Goal: Information Seeking & Learning: Learn about a topic

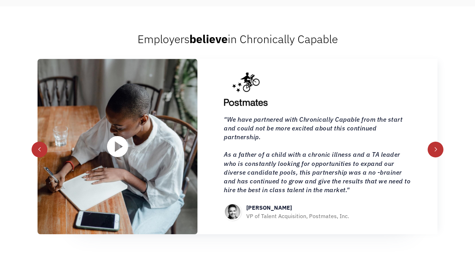
scroll to position [718, 0]
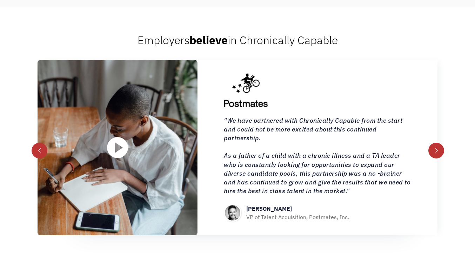
click at [437, 149] on div "next slide" at bounding box center [436, 150] width 5 height 5
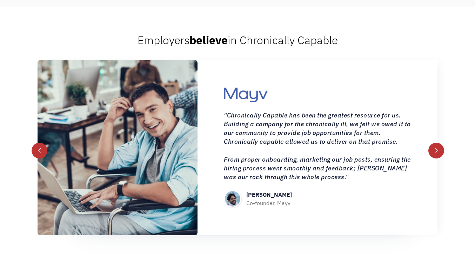
click at [436, 150] on div "next slide" at bounding box center [436, 150] width 5 height 5
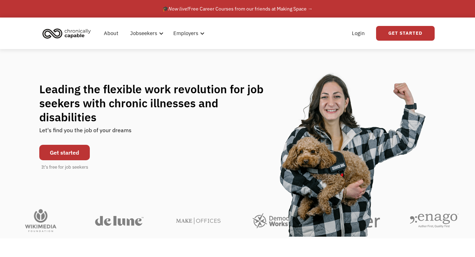
scroll to position [0, 0]
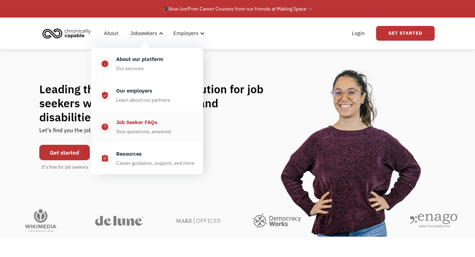
click at [131, 126] on div "Job Seeker FAQs" at bounding box center [136, 122] width 41 height 8
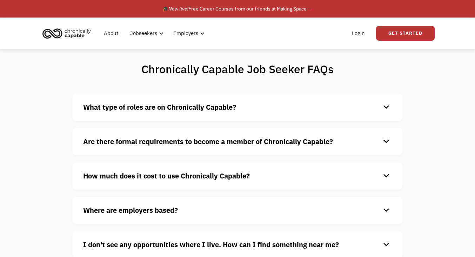
click at [140, 110] on strong "What type of roles are on Chronically Capable?" at bounding box center [159, 106] width 153 height 9
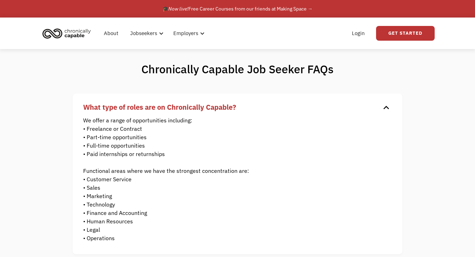
click at [238, 117] on p "We offer a range of opportunities including: • Freelance or Contract • Part-tim…" at bounding box center [232, 179] width 298 height 126
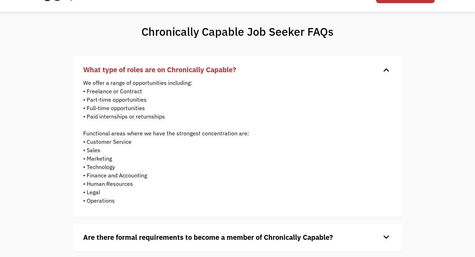
scroll to position [38, 0]
click at [253, 68] on h4 "What type of roles are on Chronically Capable?" at bounding box center [232, 69] width 298 height 11
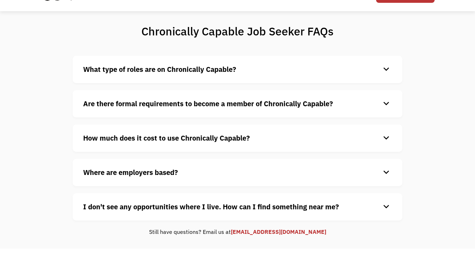
click at [224, 137] on strong "How much does it cost to use Chronically Capable?" at bounding box center [166, 137] width 167 height 9
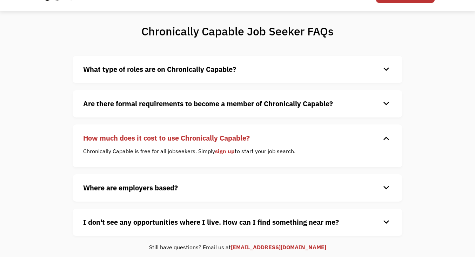
click at [224, 137] on strong "How much does it cost to use Chronically Capable?" at bounding box center [166, 137] width 167 height 9
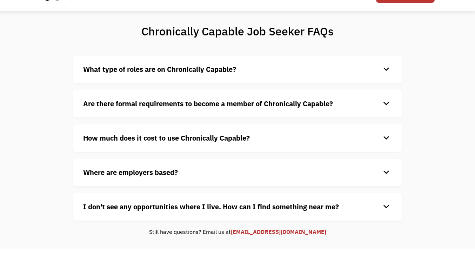
click at [209, 199] on div "I don't see any opportunities where I live. How can I find something near me? k…" at bounding box center [238, 206] width 330 height 27
click at [209, 207] on strong "I don't see any opportunities where I live. How can I find something near me?" at bounding box center [211, 206] width 256 height 9
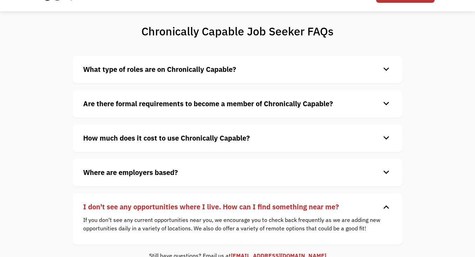
click at [209, 207] on strong "I don't see any opportunities where I live. How can I find something near me?" at bounding box center [211, 206] width 256 height 9
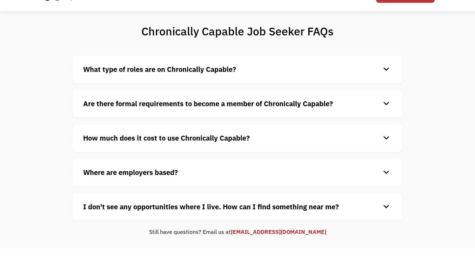
click at [236, 104] on strong "Are there formal requirements to become a member of Chronically Capable?" at bounding box center [208, 103] width 250 height 9
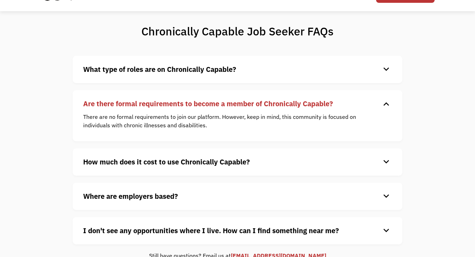
click at [64, 109] on div "Chronically Capable Job Seeker FAQs What type of roles are on Chronically Capab…" at bounding box center [237, 141] width 475 height 261
